Goal: Task Accomplishment & Management: Use online tool/utility

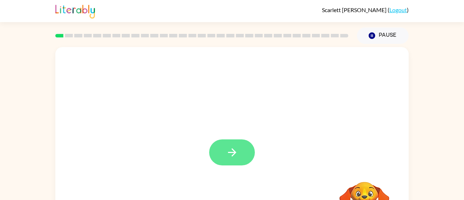
click at [237, 148] on icon "button" at bounding box center [232, 152] width 12 height 12
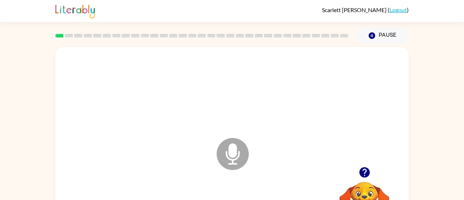
click at [234, 151] on icon "Microphone The Microphone is here when it is your turn to talk" at bounding box center [268, 163] width 107 height 54
click at [232, 149] on icon "Microphone The Microphone is here when it is your turn to talk" at bounding box center [268, 163] width 107 height 54
click at [238, 153] on icon "Microphone The Microphone is here when it is your turn to talk" at bounding box center [268, 163] width 107 height 54
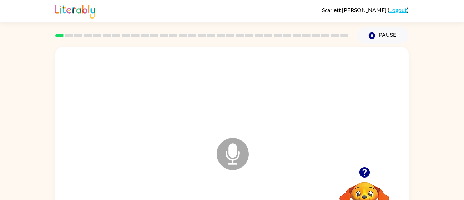
click at [238, 153] on icon "Microphone The Microphone is here when it is your turn to talk" at bounding box center [268, 163] width 107 height 54
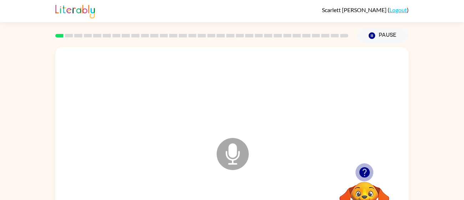
click at [365, 168] on icon "button" at bounding box center [364, 172] width 10 height 10
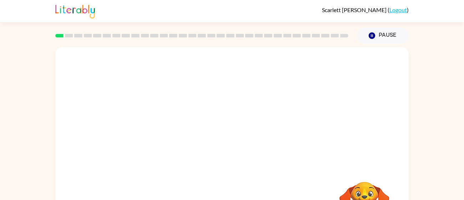
click at [221, 165] on div at bounding box center [231, 149] width 353 height 204
click at [236, 155] on icon "Microphone The Microphone is here when it is your turn to talk" at bounding box center [268, 163] width 107 height 54
click at [240, 162] on icon at bounding box center [233, 154] width 32 height 32
click at [278, 135] on div "Microphone The Microphone is here when it is your turn to talk" at bounding box center [214, 136] width 305 height 26
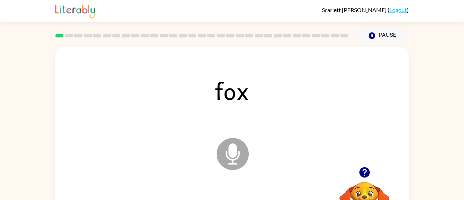
click at [239, 148] on icon at bounding box center [233, 154] width 32 height 32
click at [238, 158] on icon "Microphone The Microphone is here when it is your turn to talk" at bounding box center [268, 163] width 107 height 54
click at [239, 158] on icon at bounding box center [233, 154] width 32 height 32
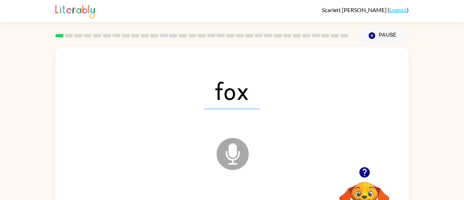
click at [239, 158] on icon at bounding box center [233, 154] width 32 height 32
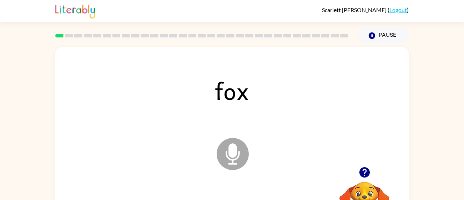
click at [239, 158] on icon at bounding box center [233, 154] width 32 height 32
click at [233, 156] on icon "Microphone The Microphone is here when it is your turn to talk" at bounding box center [268, 163] width 107 height 54
click at [230, 162] on icon at bounding box center [233, 154] width 32 height 32
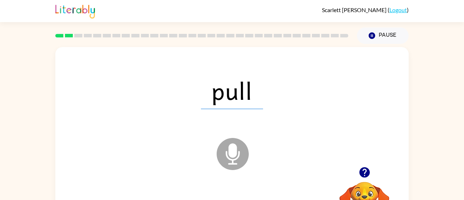
click at [230, 162] on icon at bounding box center [233, 154] width 32 height 32
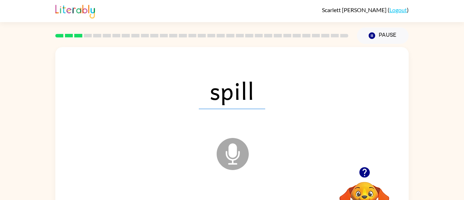
click at [229, 153] on icon "Microphone The Microphone is here when it is your turn to talk" at bounding box center [268, 163] width 107 height 54
click at [229, 154] on icon "Microphone The Microphone is here when it is your turn to talk" at bounding box center [268, 163] width 107 height 54
click at [228, 153] on icon "Loader Your response is being sent to our graders" at bounding box center [232, 154] width 43 height 43
click at [229, 156] on icon at bounding box center [233, 154] width 32 height 32
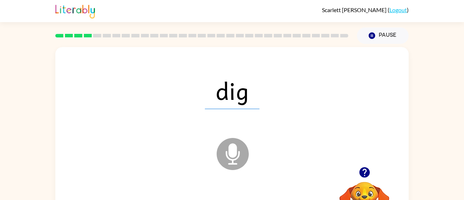
click at [229, 156] on icon at bounding box center [233, 154] width 32 height 32
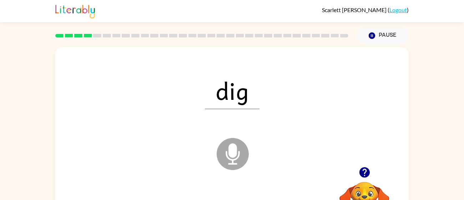
click at [229, 156] on icon at bounding box center [233, 154] width 32 height 32
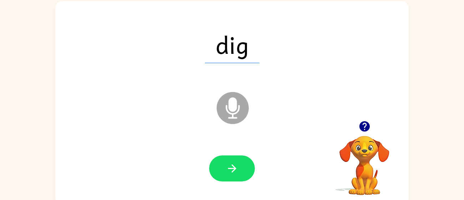
scroll to position [51, 0]
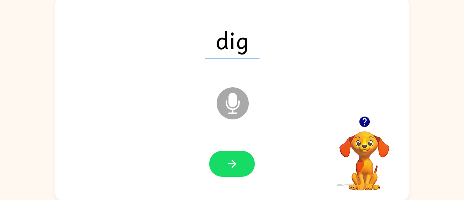
click at [233, 113] on icon "Microphone The Microphone is here when it is your turn to talk" at bounding box center [268, 113] width 107 height 54
click at [233, 113] on icon "Loader Your response is being sent to our graders" at bounding box center [232, 103] width 43 height 43
click at [234, 101] on icon "Microphone The Microphone is here when it is your turn to talk" at bounding box center [268, 113] width 107 height 54
click at [235, 101] on icon "Microphone The Microphone is here when it is your turn to talk" at bounding box center [268, 113] width 107 height 54
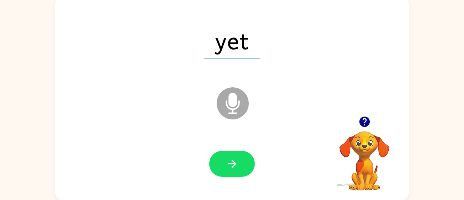
click at [235, 101] on icon "Microphone The Microphone is here when it is your turn to talk" at bounding box center [268, 113] width 107 height 54
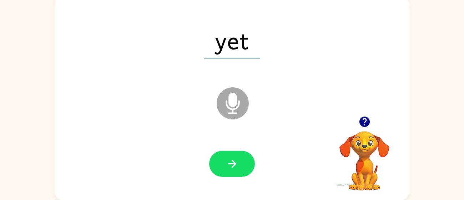
click at [235, 101] on icon "Microphone The Microphone is here when it is your turn to talk" at bounding box center [268, 113] width 107 height 54
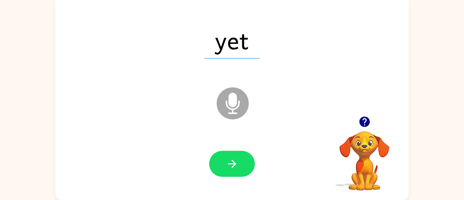
click at [235, 101] on icon "Microphone The Microphone is here when it is your turn to talk" at bounding box center [268, 113] width 107 height 54
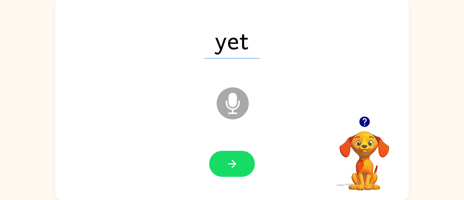
click at [247, 112] on icon "Microphone The Microphone is here when it is your turn to talk" at bounding box center [268, 113] width 107 height 54
click at [242, 107] on icon at bounding box center [233, 103] width 32 height 32
click at [244, 111] on icon at bounding box center [233, 103] width 32 height 32
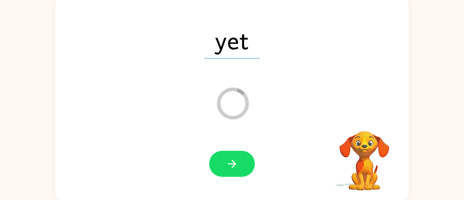
click at [244, 110] on icon "Loader Your response is being sent to our graders" at bounding box center [232, 103] width 43 height 43
click at [244, 110] on icon at bounding box center [233, 103] width 32 height 32
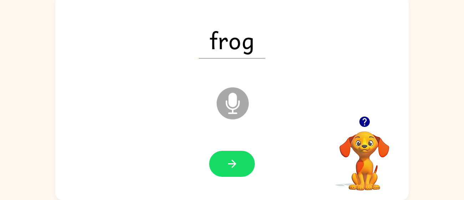
click at [235, 107] on icon at bounding box center [233, 103] width 32 height 32
click at [235, 106] on icon at bounding box center [233, 103] width 32 height 32
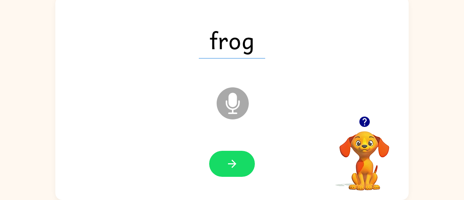
click at [235, 106] on icon at bounding box center [233, 103] width 32 height 32
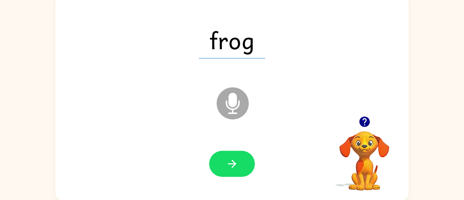
click at [235, 106] on icon at bounding box center [233, 103] width 32 height 32
click at [235, 106] on icon "Loader Your response is being sent to our graders" at bounding box center [232, 103] width 43 height 43
click at [235, 106] on icon at bounding box center [233, 103] width 32 height 32
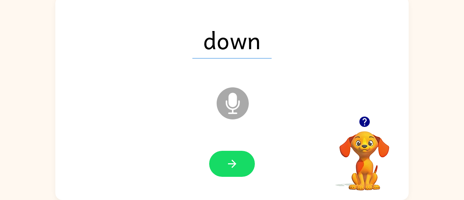
click at [235, 106] on icon at bounding box center [233, 103] width 32 height 32
click at [235, 104] on icon "Microphone The Microphone is here when it is your turn to talk" at bounding box center [268, 113] width 107 height 54
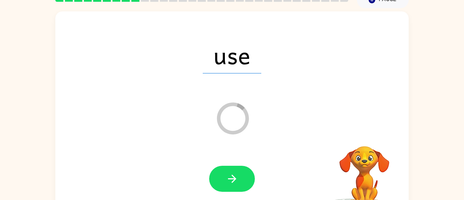
scroll to position [36, 0]
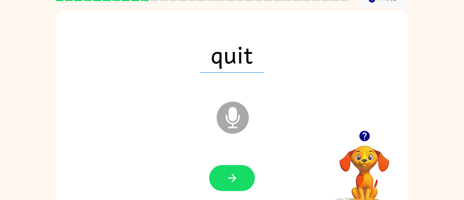
click at [241, 117] on icon at bounding box center [233, 118] width 32 height 32
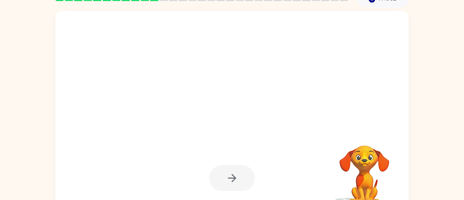
click at [241, 118] on div at bounding box center [231, 113] width 353 height 204
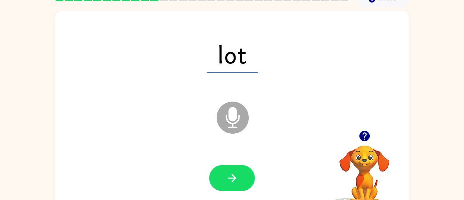
click at [227, 125] on icon at bounding box center [233, 118] width 32 height 32
click at [236, 119] on icon "Microphone The Microphone is here when it is your turn to talk" at bounding box center [268, 127] width 107 height 54
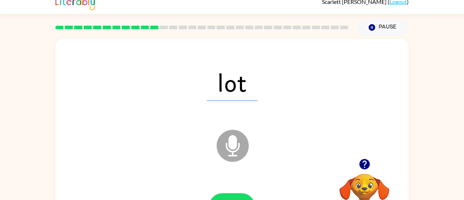
scroll to position [0, 0]
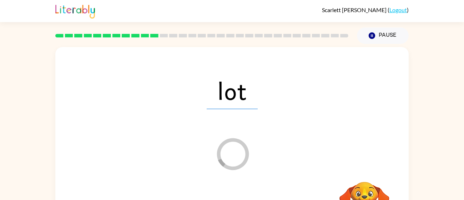
click at [442, 168] on div "lot Loader Your response is being sent to our graders Your browser must support…" at bounding box center [232, 147] width 464 height 207
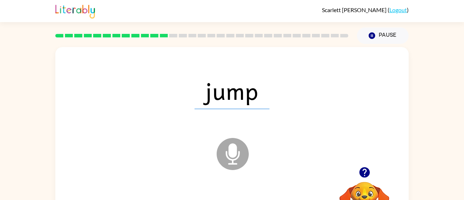
click at [227, 160] on icon at bounding box center [233, 154] width 32 height 32
click at [228, 160] on icon at bounding box center [233, 154] width 32 height 32
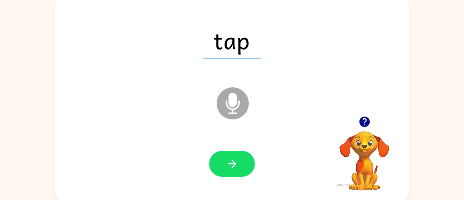
click at [237, 103] on icon at bounding box center [233, 103] width 32 height 32
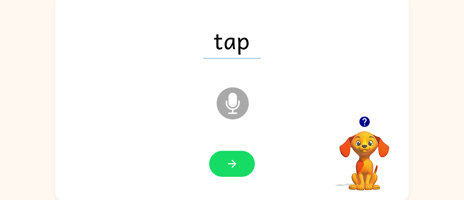
click at [237, 103] on icon at bounding box center [233, 103] width 32 height 32
click at [236, 103] on icon "Microphone The Microphone is here when it is your turn to talk" at bounding box center [268, 113] width 107 height 54
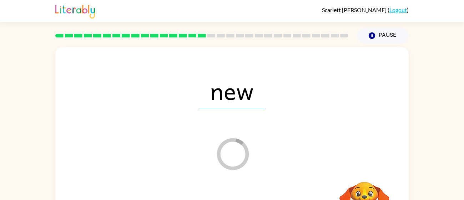
scroll to position [0, 0]
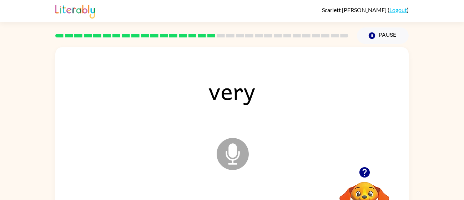
click at [228, 161] on icon at bounding box center [233, 154] width 32 height 32
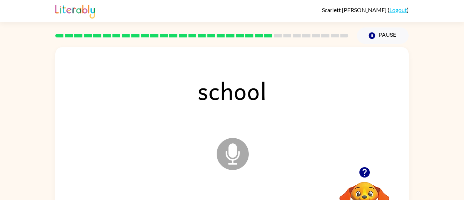
click at [228, 161] on icon at bounding box center [233, 154] width 32 height 32
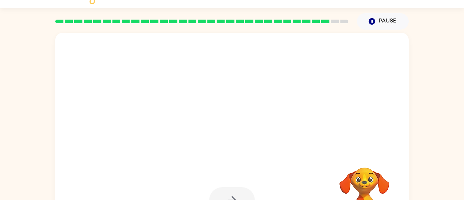
scroll to position [14, 0]
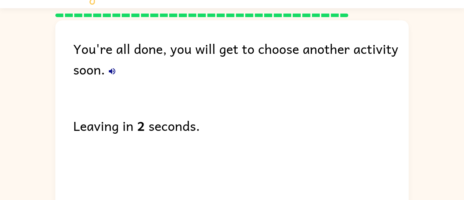
click at [111, 71] on icon "button" at bounding box center [112, 71] width 6 height 6
